Goal: Task Accomplishment & Management: Manage account settings

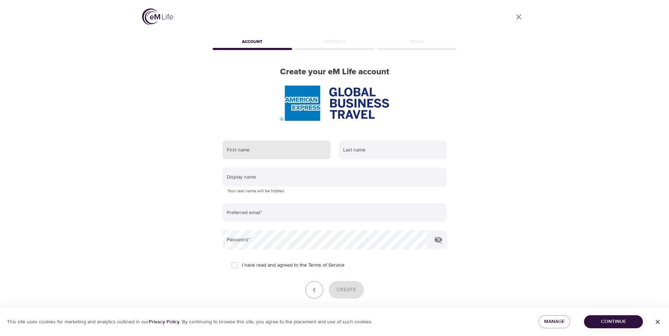
click at [303, 153] on input "text" at bounding box center [277, 150] width 108 height 19
type input "bart"
type input "dryver"
type input "[PERSON_NAME]"
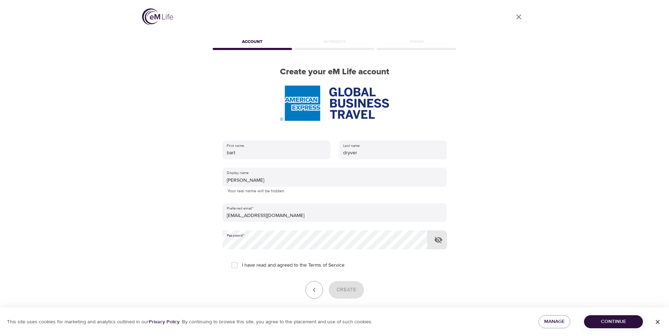
type input "[PERSON_NAME]"
click at [233, 263] on input "I have read and agreed to the Terms of Service" at bounding box center [234, 265] width 15 height 15
click at [346, 289] on span "Create" at bounding box center [346, 290] width 20 height 9
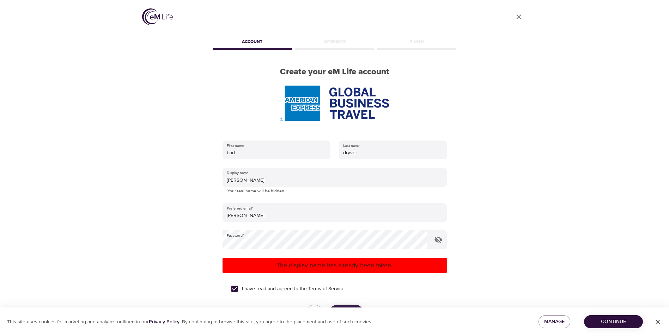
drag, startPoint x: 379, startPoint y: 276, endPoint x: 369, endPoint y: 276, distance: 9.5
click at [379, 276] on form "First name bart Last name dryver Display name bart dryver Your real name will b…" at bounding box center [335, 240] width 224 height 206
click at [367, 265] on p "The display name has already been taken." at bounding box center [334, 266] width 219 height 10
click at [485, 261] on div "User Profile Account Interests Finish Create your eM Life account First name ba…" at bounding box center [335, 168] width 402 height 336
click at [514, 291] on div "User Profile Account Interests Finish Create your eM Life account First name ba…" at bounding box center [335, 168] width 402 height 336
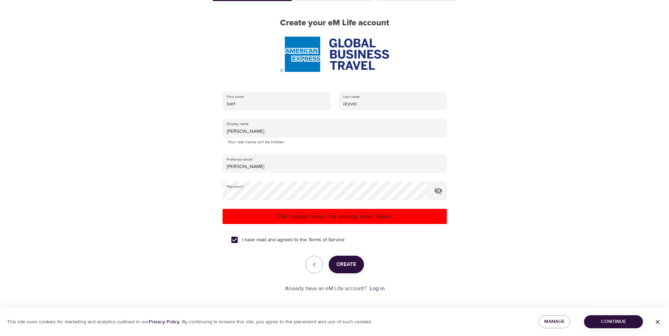
scroll to position [53, 0]
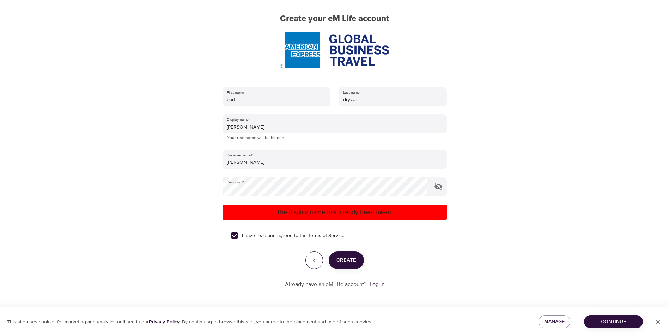
click at [316, 262] on icon "button" at bounding box center [314, 260] width 8 height 8
click at [235, 235] on input "I have read and agreed to the Terms of Service" at bounding box center [234, 236] width 15 height 15
checkbox input "false"
click at [279, 268] on div "Create" at bounding box center [335, 261] width 224 height 18
click at [606, 317] on button "Continue" at bounding box center [613, 322] width 59 height 13
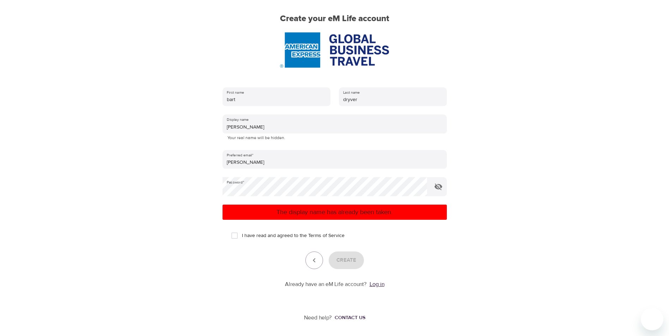
click at [382, 284] on link "Log in" at bounding box center [377, 284] width 15 height 7
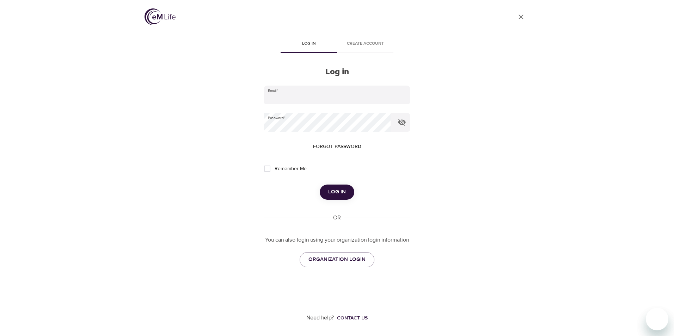
type input "[PERSON_NAME]"
click at [332, 192] on span "Log in" at bounding box center [337, 192] width 18 height 9
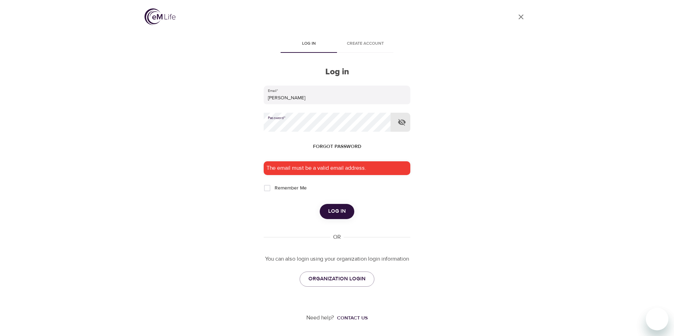
click at [320, 204] on button "Log in" at bounding box center [337, 211] width 35 height 15
click at [386, 207] on div "Log in" at bounding box center [337, 211] width 147 height 15
click at [351, 210] on button "Log in" at bounding box center [337, 211] width 35 height 15
click at [302, 39] on button "Log in" at bounding box center [309, 44] width 56 height 17
click at [337, 210] on span "Log in" at bounding box center [337, 211] width 18 height 9
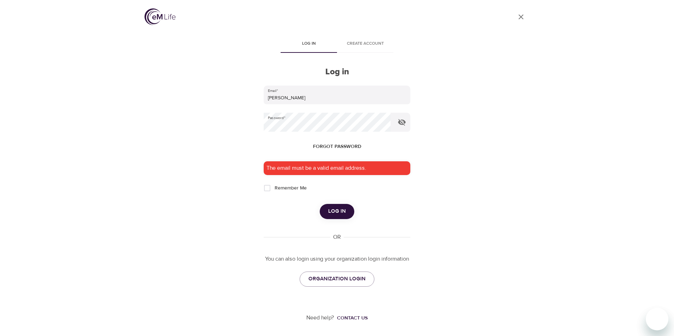
click at [266, 189] on input "Remember Me" at bounding box center [267, 188] width 15 height 15
checkbox input "true"
click at [330, 211] on span "Log in" at bounding box center [337, 211] width 18 height 9
click at [306, 42] on span "Log in" at bounding box center [309, 43] width 48 height 7
click at [336, 144] on span "Forgot password" at bounding box center [337, 146] width 48 height 9
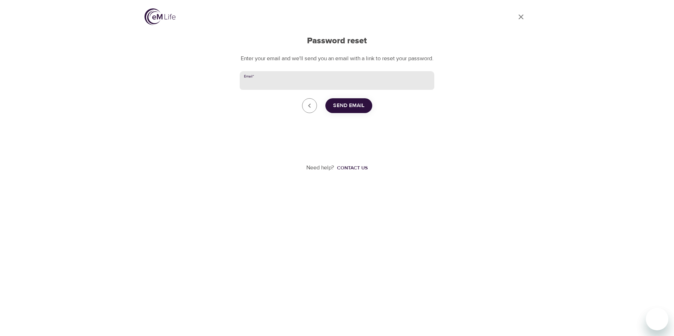
click at [286, 90] on input "Email   *" at bounding box center [337, 80] width 195 height 19
type input "[EMAIL_ADDRESS][DOMAIN_NAME]"
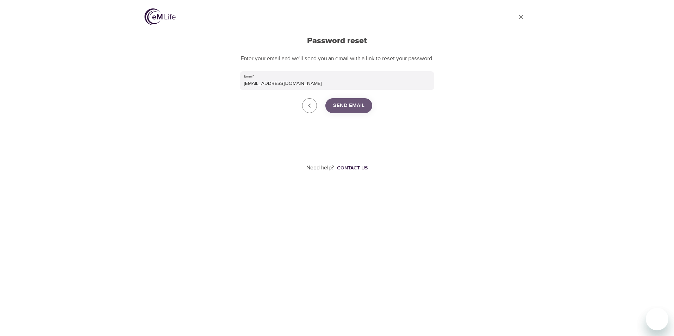
click at [340, 110] on span "Send Email" at bounding box center [348, 105] width 31 height 9
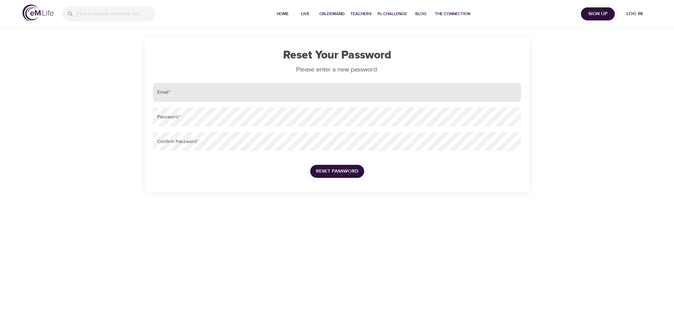
click at [216, 96] on input "email" at bounding box center [337, 92] width 368 height 19
type input "[EMAIL_ADDRESS][DOMAIN_NAME]"
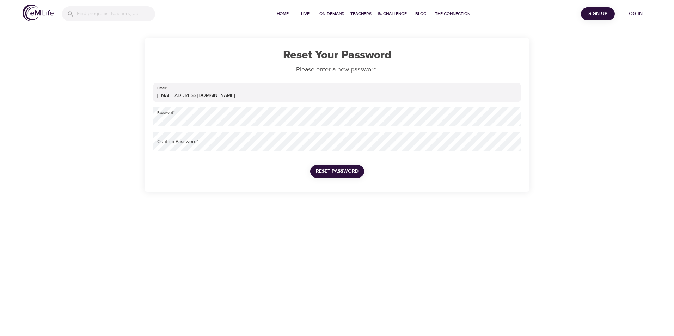
drag, startPoint x: 267, startPoint y: 230, endPoint x: 255, endPoint y: 225, distance: 12.6
click at [266, 230] on div "Home Live On-Demand Teachers 1% Challenge Blog The Connection Sign Up Log in Re…" at bounding box center [337, 168] width 674 height 336
click at [310, 165] on button "Reset Password" at bounding box center [337, 171] width 54 height 13
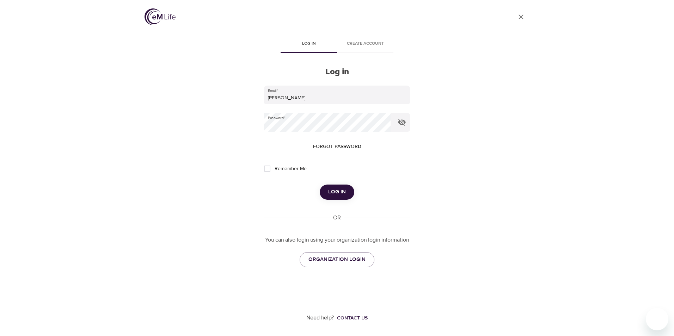
type input "[EMAIL_ADDRESS][DOMAIN_NAME]"
click at [343, 189] on span "Log in" at bounding box center [337, 192] width 18 height 9
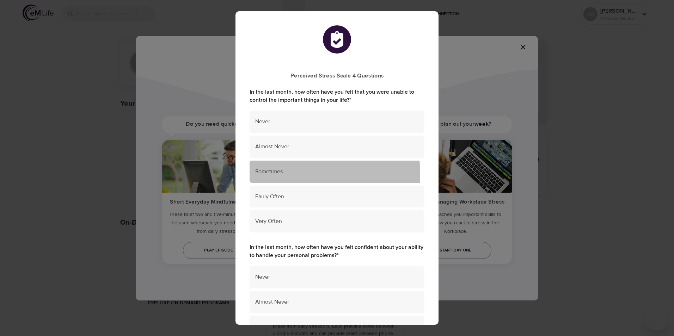
click at [293, 174] on span "Sometimes" at bounding box center [337, 172] width 164 height 8
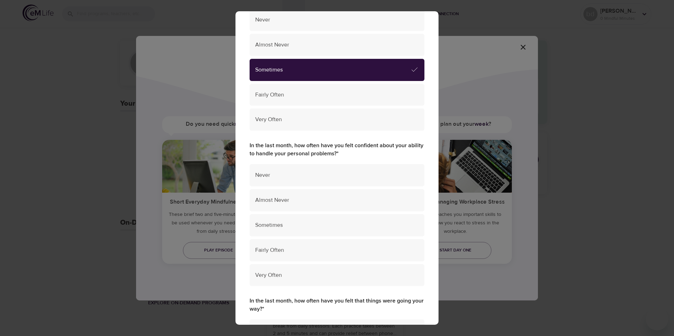
scroll to position [113, 0]
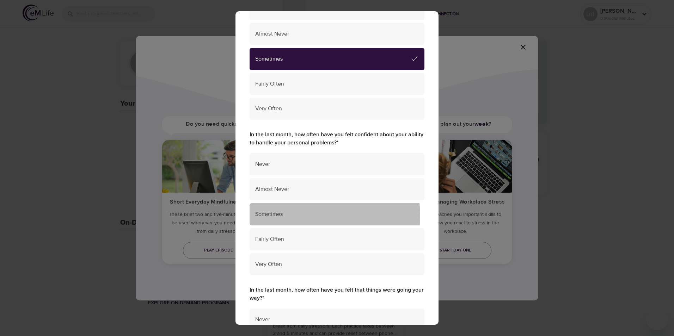
click at [320, 216] on span "Sometimes" at bounding box center [337, 215] width 164 height 8
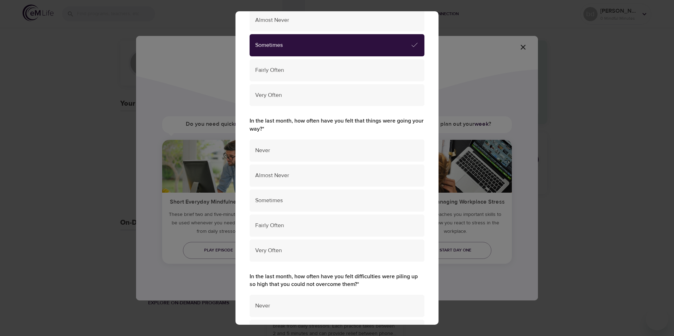
scroll to position [296, 0]
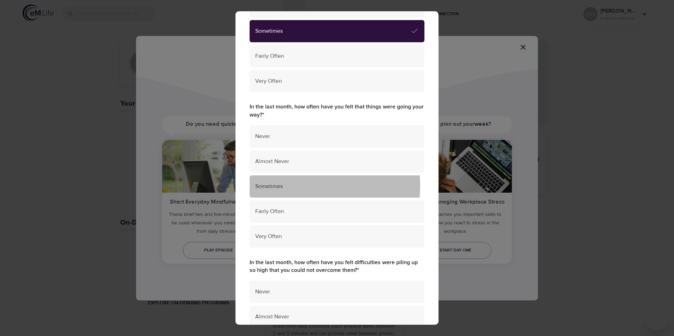
click at [297, 186] on span "Sometimes" at bounding box center [337, 187] width 164 height 8
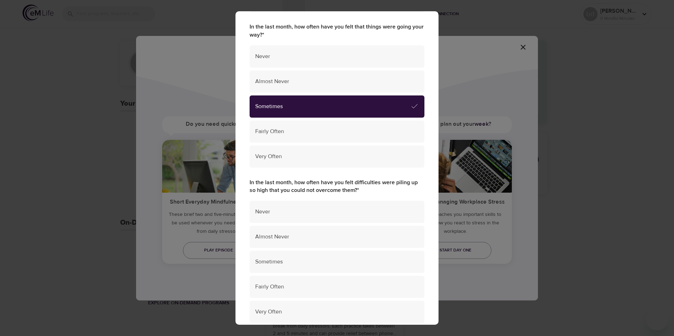
scroll to position [419, 0]
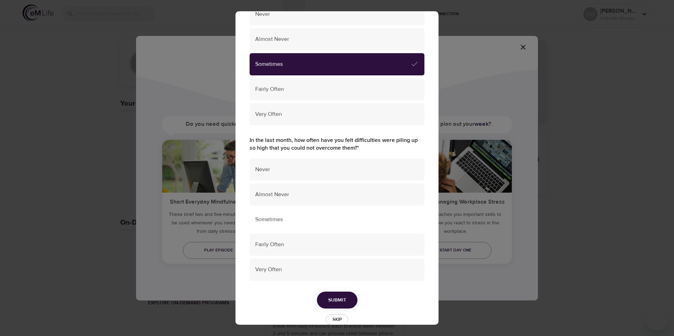
click at [312, 222] on span "Sometimes" at bounding box center [337, 220] width 164 height 8
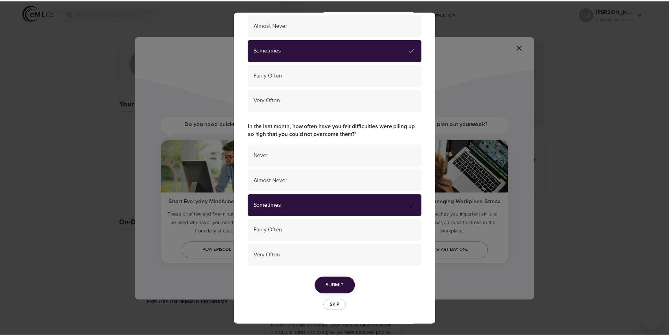
scroll to position [433, 0]
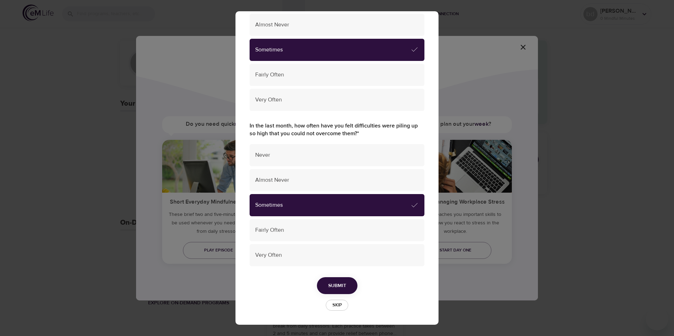
click at [319, 284] on button "Submit" at bounding box center [337, 286] width 41 height 17
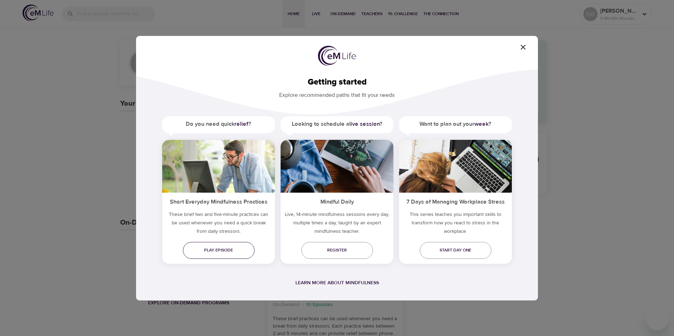
click at [222, 253] on span "Play episode" at bounding box center [219, 250] width 60 height 7
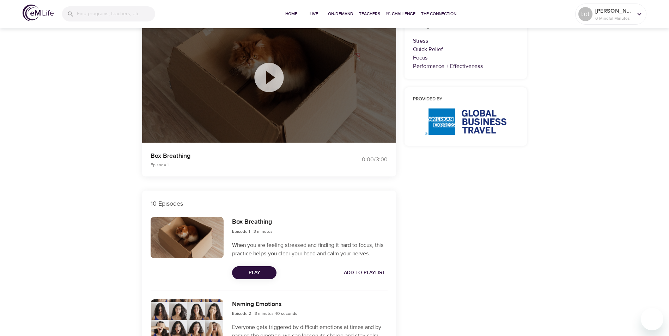
scroll to position [18, 0]
